Goal: Information Seeking & Learning: Learn about a topic

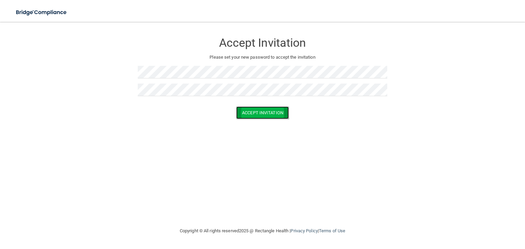
click at [266, 116] on button "Accept Invitation" at bounding box center [262, 113] width 53 height 13
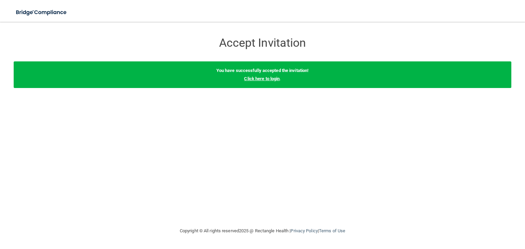
click at [262, 80] on link "Click here to login" at bounding box center [262, 78] width 36 height 5
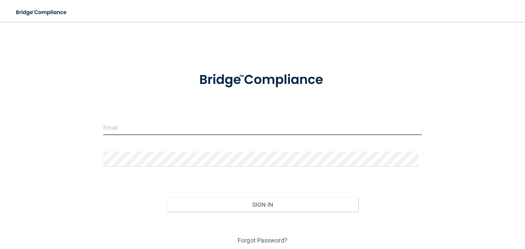
click at [152, 127] on input "email" at bounding box center [262, 127] width 319 height 15
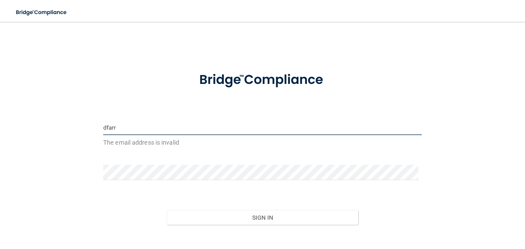
type input "[EMAIL_ADDRESS][DOMAIN_NAME]"
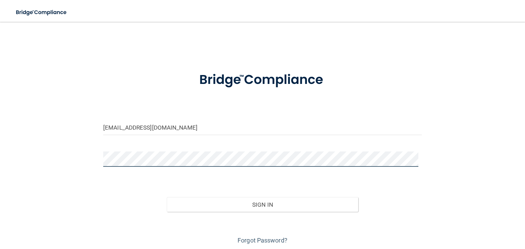
click at [167, 198] on button "Sign In" at bounding box center [262, 205] width 191 height 15
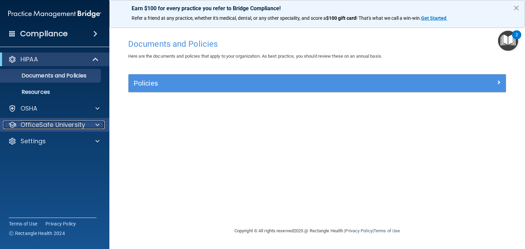
click at [41, 125] on p "OfficeSafe University" at bounding box center [53, 125] width 65 height 8
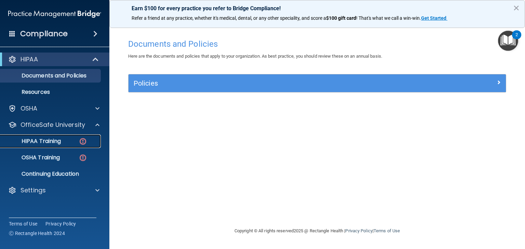
click at [42, 138] on p "HIPAA Training" at bounding box center [32, 141] width 56 height 7
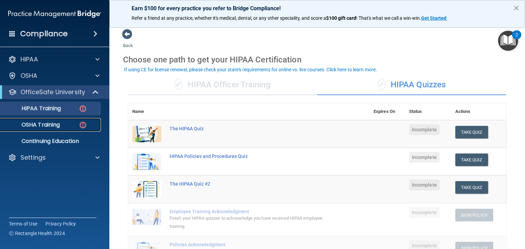
click at [34, 123] on p "OSHA Training" at bounding box center [31, 125] width 55 height 7
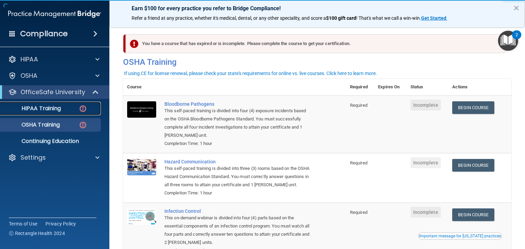
click at [31, 109] on p "HIPAA Training" at bounding box center [32, 108] width 56 height 7
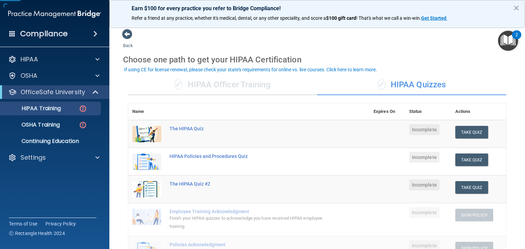
click at [206, 88] on div "✓ HIPAA Officer Training" at bounding box center [222, 85] width 189 height 21
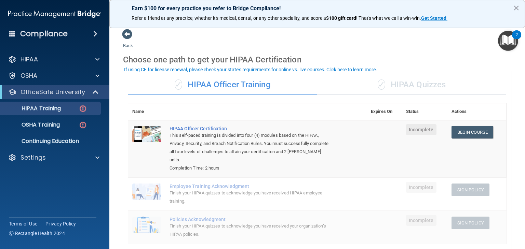
click at [354, 90] on div "✓ HIPAA Quizzes" at bounding box center [411, 85] width 189 height 21
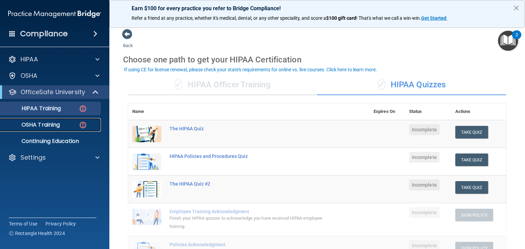
click at [15, 122] on p "OSHA Training" at bounding box center [31, 125] width 55 height 7
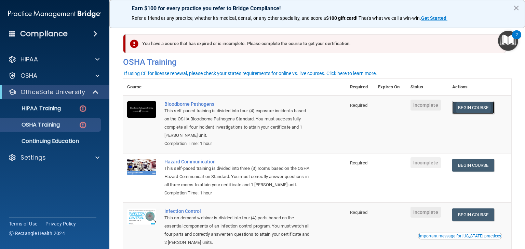
click at [354, 108] on link "Begin Course" at bounding box center [473, 108] width 42 height 13
